Goal: Transaction & Acquisition: Purchase product/service

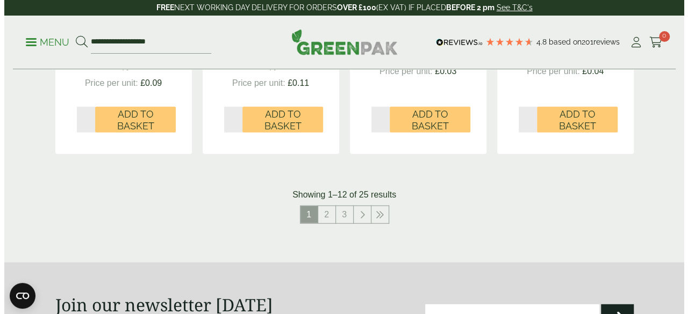
scroll to position [999, 0]
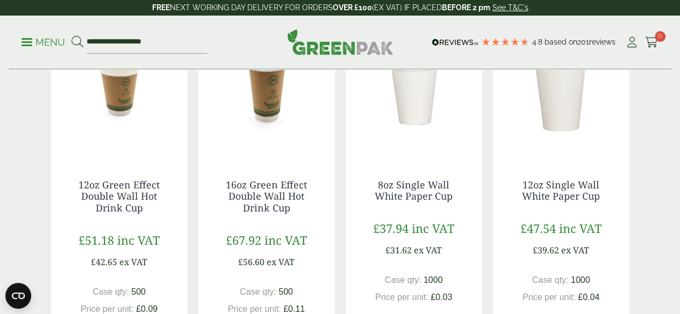
click at [418, 121] on img at bounding box center [413, 90] width 136 height 134
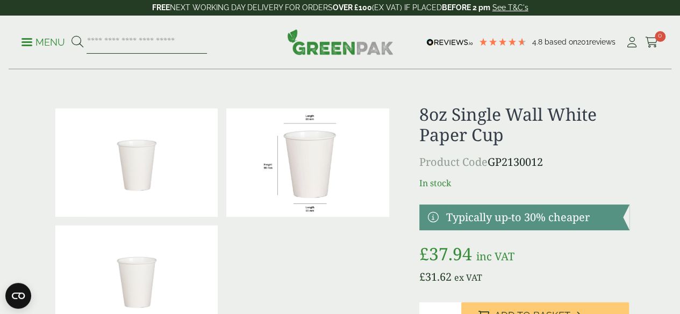
click at [165, 49] on input "search" at bounding box center [146, 42] width 120 height 23
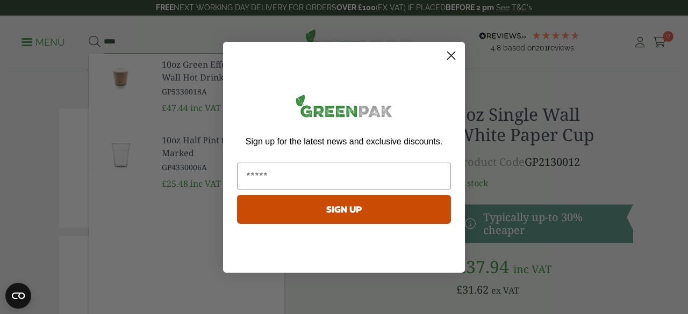
click at [453, 50] on circle "Close dialog" at bounding box center [451, 55] width 18 height 18
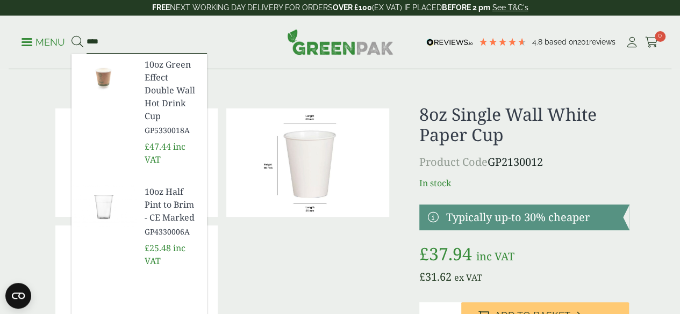
click at [207, 46] on input "****" at bounding box center [146, 42] width 120 height 23
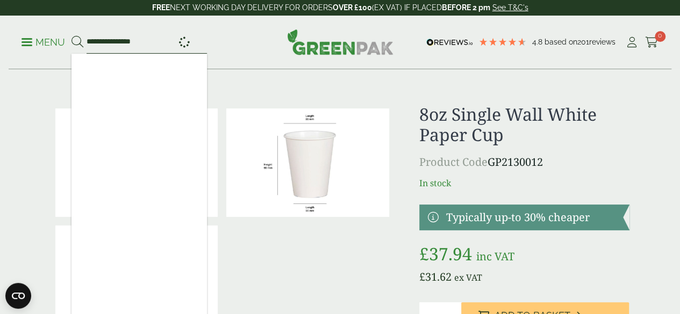
type input "**********"
click at [71, 35] on button at bounding box center [77, 42] width 12 height 14
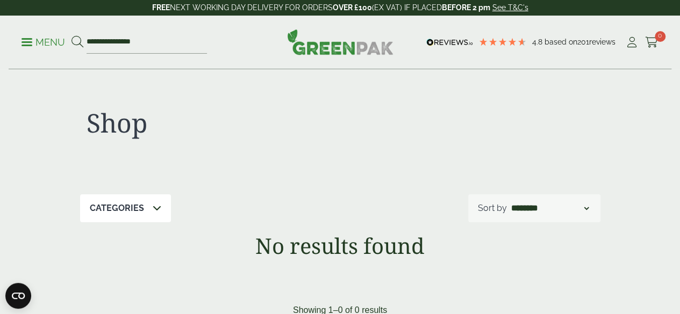
click at [22, 40] on p "Menu" at bounding box center [43, 42] width 44 height 13
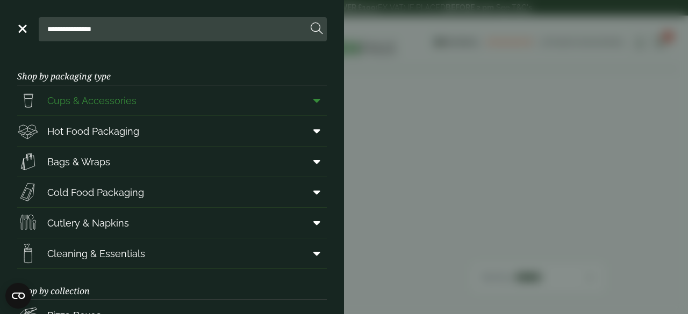
click at [313, 97] on icon at bounding box center [316, 100] width 7 height 11
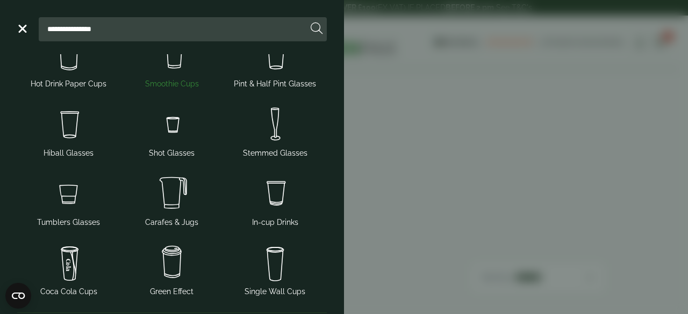
scroll to position [88, 0]
click at [270, 257] on img at bounding box center [275, 263] width 95 height 43
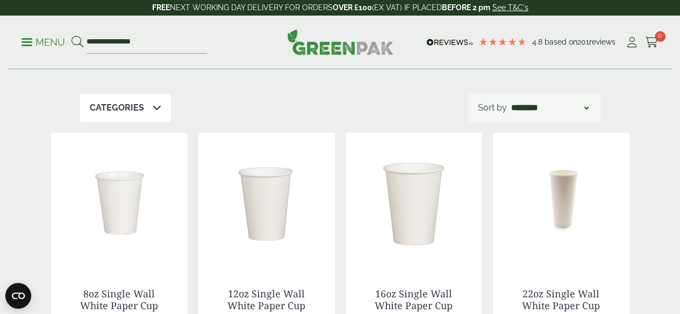
scroll to position [150, 0]
